Goal: Information Seeking & Learning: Learn about a topic

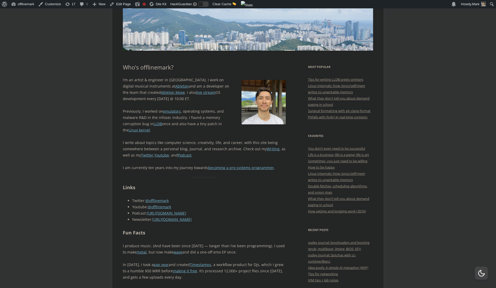
scroll to position [89, 0]
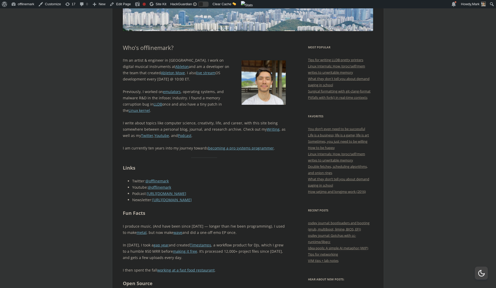
click at [209, 65] on p "I’m an artist & engineer in [GEOGRAPHIC_DATA]. I work on digital musical instru…" at bounding box center [204, 69] width 163 height 25
click at [161, 72] on link "Ableton Move" at bounding box center [173, 72] width 24 height 5
click at [174, 90] on link "emulators" at bounding box center [172, 91] width 18 height 5
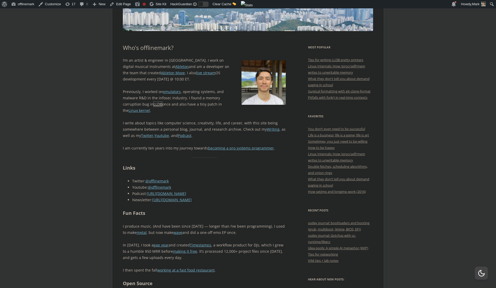
click at [159, 101] on link "LLDB" at bounding box center [158, 103] width 9 height 5
click at [140, 108] on link "Linux kernel" at bounding box center [139, 110] width 21 height 5
click at [225, 133] on p "I write about topics like computer science, creativity, life, and career, with …" at bounding box center [204, 129] width 163 height 19
click at [159, 135] on link "Youtube" at bounding box center [161, 135] width 15 height 5
